Goal: Transaction & Acquisition: Book appointment/travel/reservation

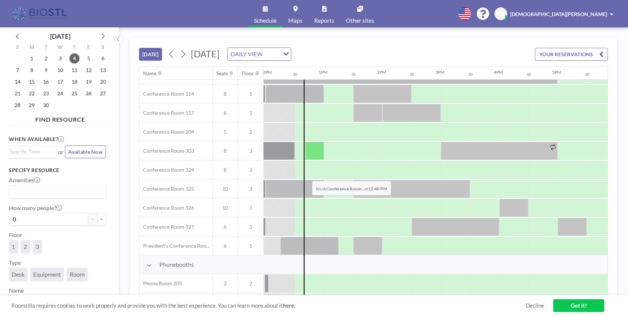
scroll to position [223, 698]
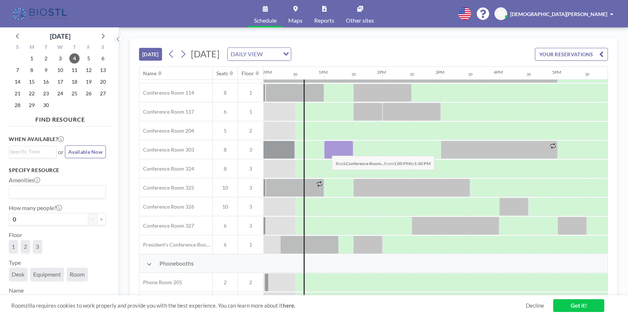
click at [326, 150] on div at bounding box center [338, 149] width 29 height 18
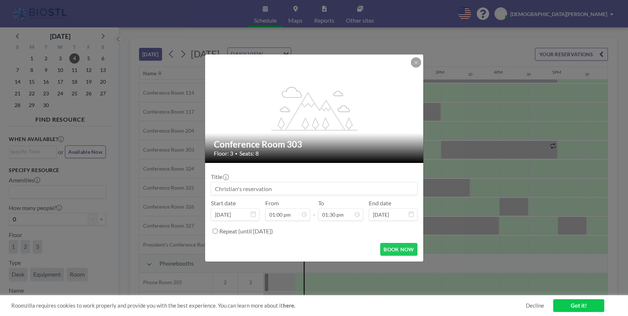
click at [291, 188] on input at bounding box center [314, 188] width 206 height 12
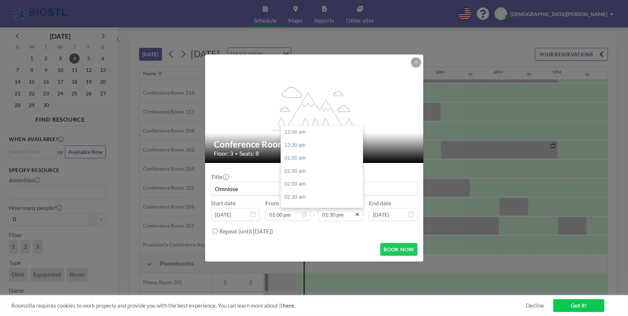
scroll to position [351, 0]
type input "Omniose"
click at [356, 215] on icon at bounding box center [357, 214] width 6 height 6
click at [297, 147] on div "02:00 pm" at bounding box center [322, 145] width 82 height 13
type input "02:00 pm"
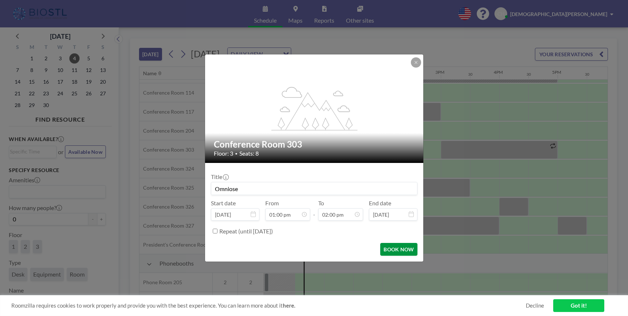
click at [401, 252] on button "BOOK NOW" at bounding box center [398, 249] width 37 height 13
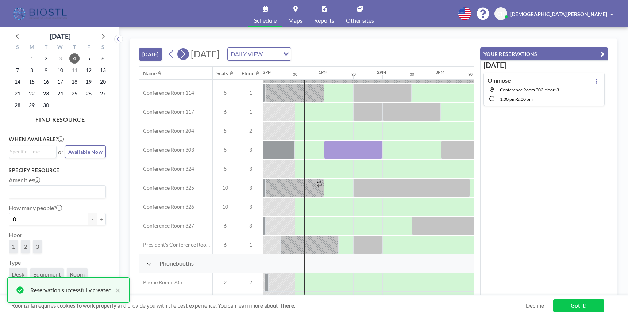
click at [186, 52] on icon at bounding box center [182, 54] width 7 height 11
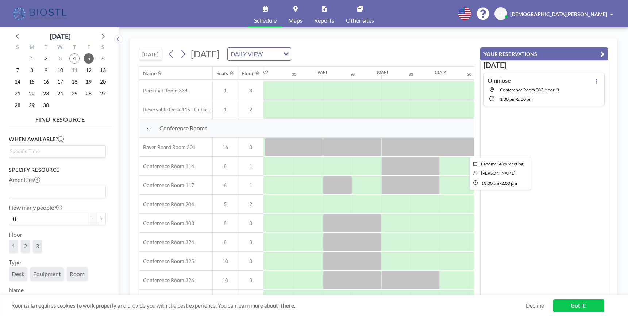
scroll to position [149, 470]
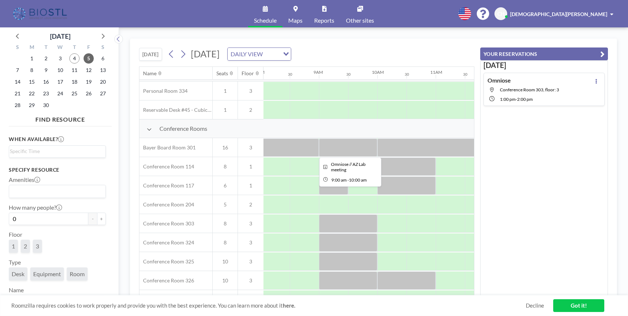
click at [349, 149] on div at bounding box center [348, 147] width 58 height 18
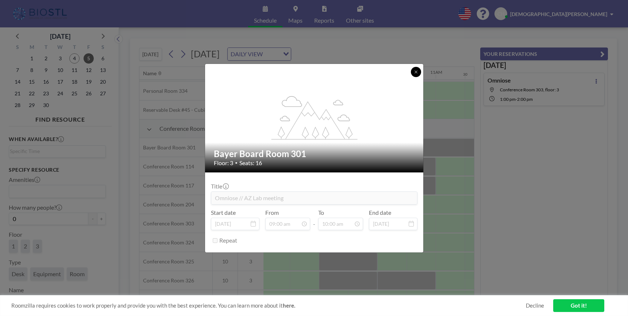
click at [418, 69] on button at bounding box center [416, 72] width 10 height 10
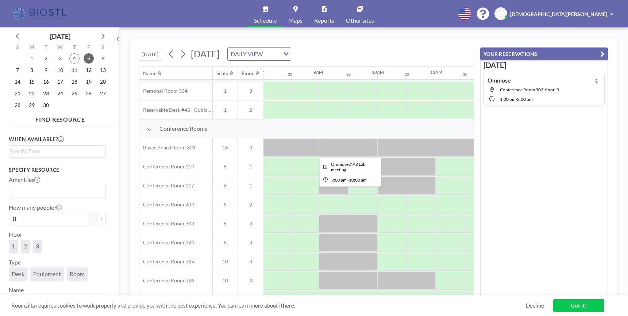
click at [354, 150] on div at bounding box center [348, 147] width 58 height 18
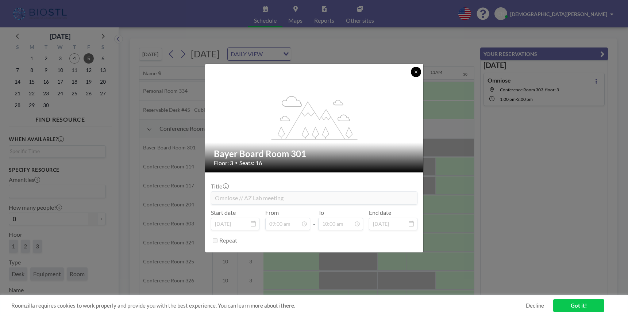
click at [412, 72] on button at bounding box center [416, 72] width 10 height 10
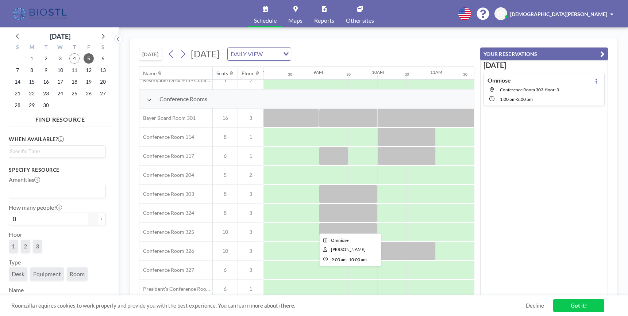
scroll to position [179, 469]
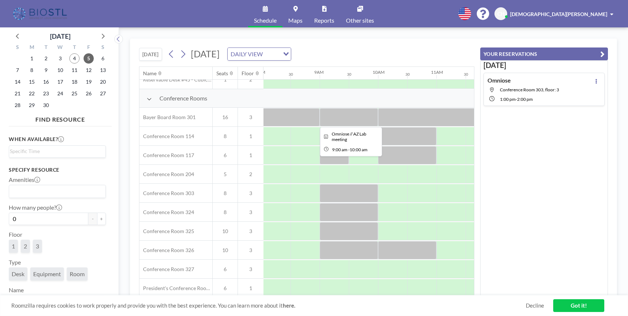
click at [353, 117] on div at bounding box center [349, 117] width 58 height 18
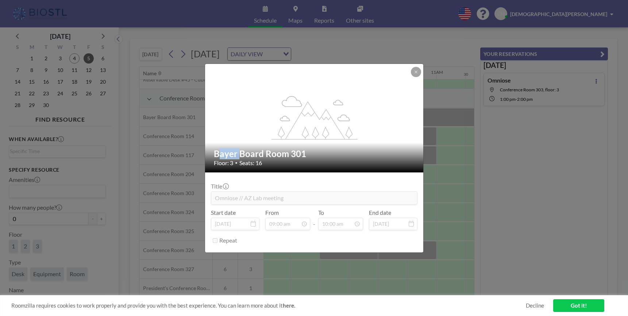
click at [353, 117] on icon "flex-grow: 1.2;" at bounding box center [315, 118] width 88 height 44
click at [412, 72] on button at bounding box center [416, 72] width 10 height 10
